Goal: Check status: Check status

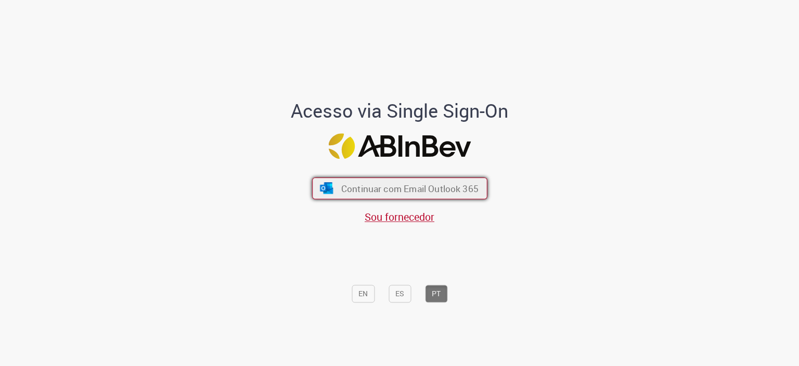
click at [404, 191] on span "Continuar com Email Outlook 365" at bounding box center [409, 188] width 137 height 12
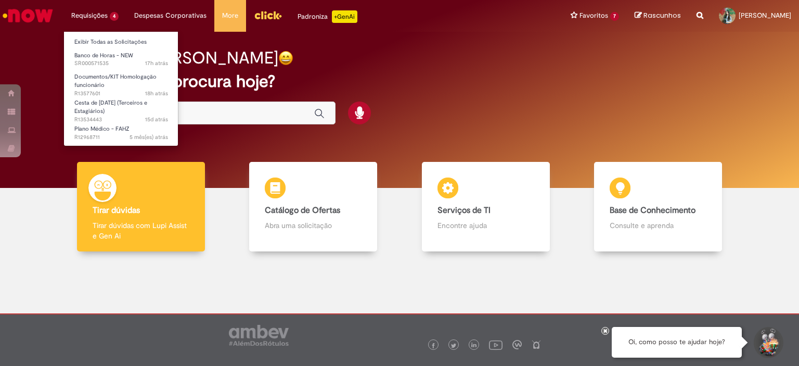
click at [105, 15] on li "Requisições 4 Exibir Todas as Solicitações Banco de Horas - NEW 17h atrás 17 ho…" at bounding box center [94, 15] width 63 height 31
click at [108, 61] on span "17h atrás 17 horas atrás SR000571535" at bounding box center [121, 63] width 94 height 8
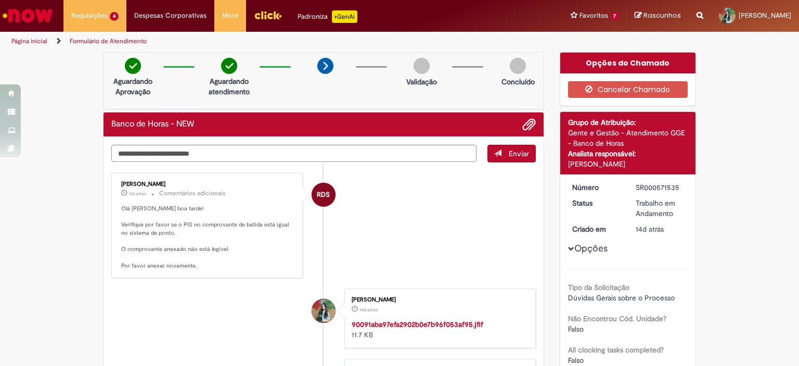
click at [37, 25] on img "Ir para a Homepage" at bounding box center [28, 15] width 54 height 21
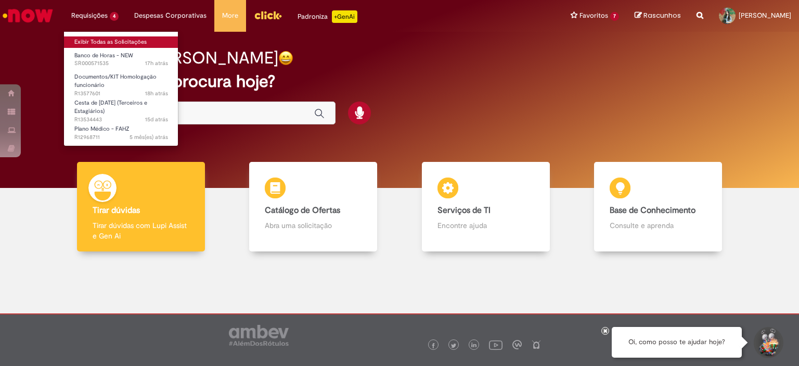
click at [119, 43] on link "Exibir Todas as Solicitações" at bounding box center [121, 41] width 114 height 11
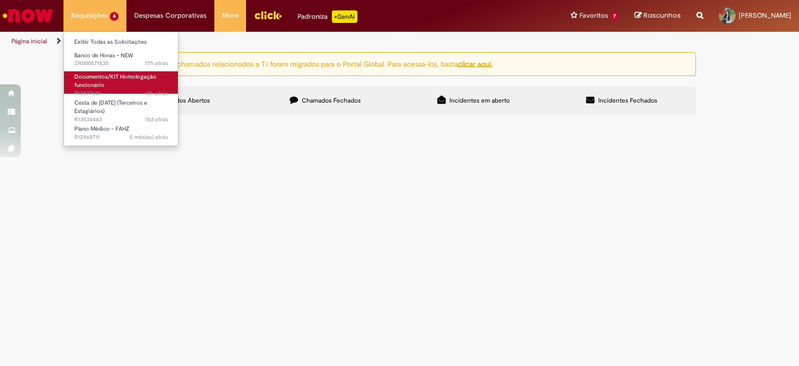
click at [104, 84] on link "Documentos/KIT Homologação funcionário 18h atrás 18 horas atrás R13577601" at bounding box center [121, 82] width 114 height 22
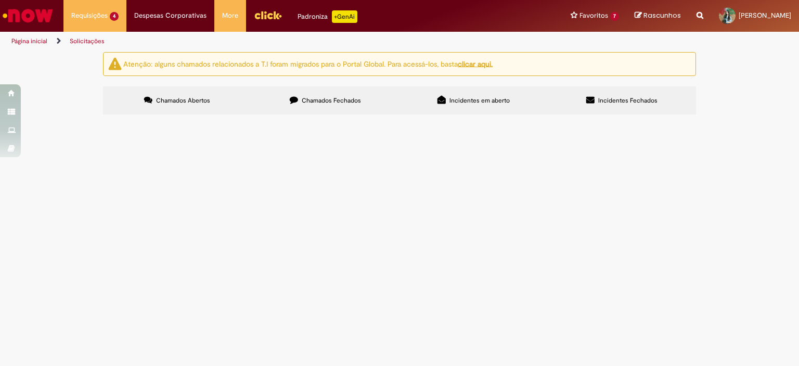
click at [0, 0] on td "Olá, boa tarde! Faço a solicitação dos documentos de rescisão da aprendiz Polya…" at bounding box center [0, 0] width 0 height 0
click at [0, 0] on span "Olá, boa tarde! Faço a solicitação dos documentos de rescisão da aprendiz Polya…" at bounding box center [0, 0] width 0 height 0
